Goal: Task Accomplishment & Management: Use online tool/utility

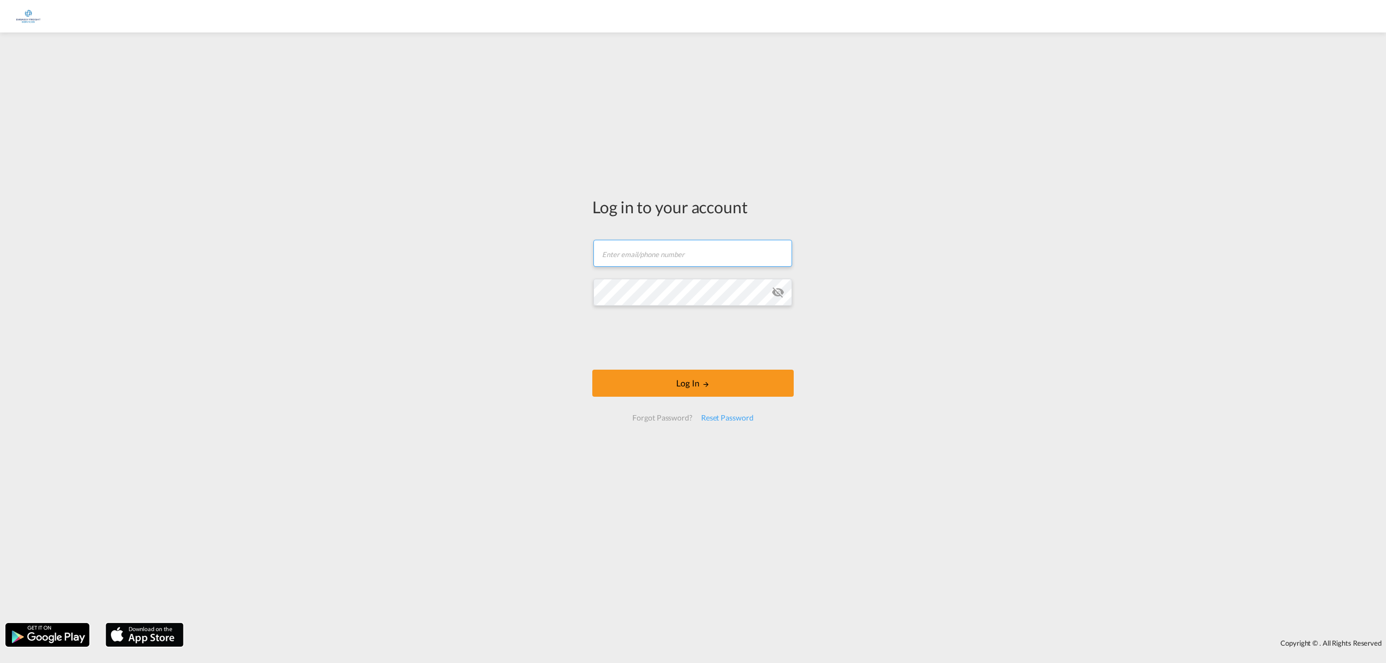
click at [668, 256] on input "text" at bounding box center [693, 253] width 199 height 27
type input "[PERSON_NAME][EMAIL_ADDRESS][DOMAIN_NAME]"
click at [592, 370] on button "Log In" at bounding box center [692, 383] width 201 height 27
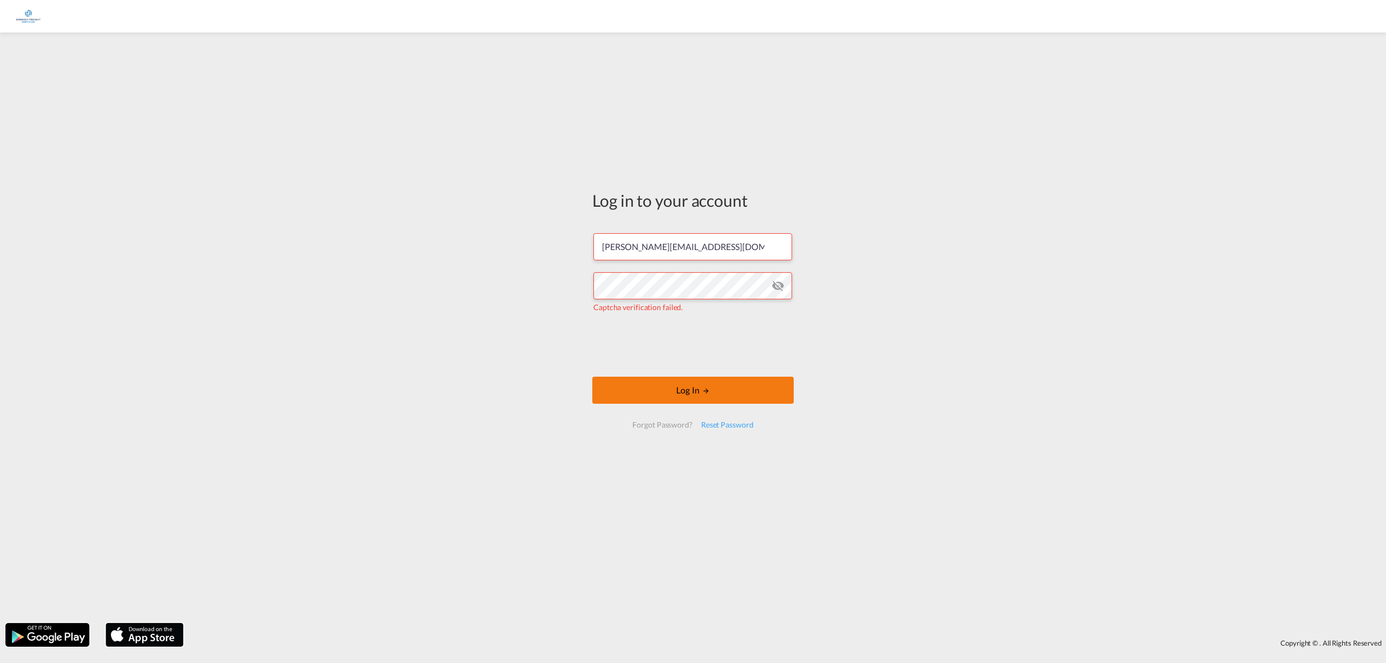
click at [702, 384] on button "Log In" at bounding box center [692, 390] width 201 height 27
click at [782, 285] on md-icon "icon-eye-off" at bounding box center [778, 285] width 13 height 13
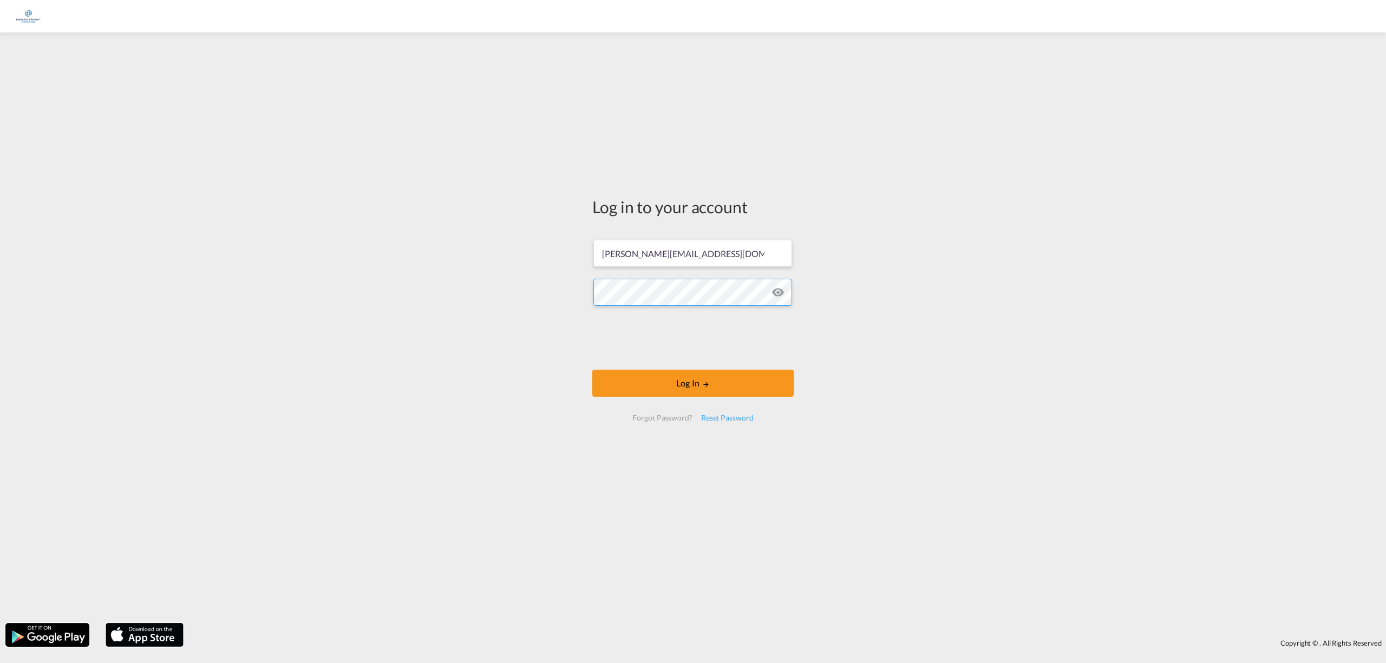
click at [592, 370] on button "Log In" at bounding box center [692, 383] width 201 height 27
